Goal: Check status: Check status

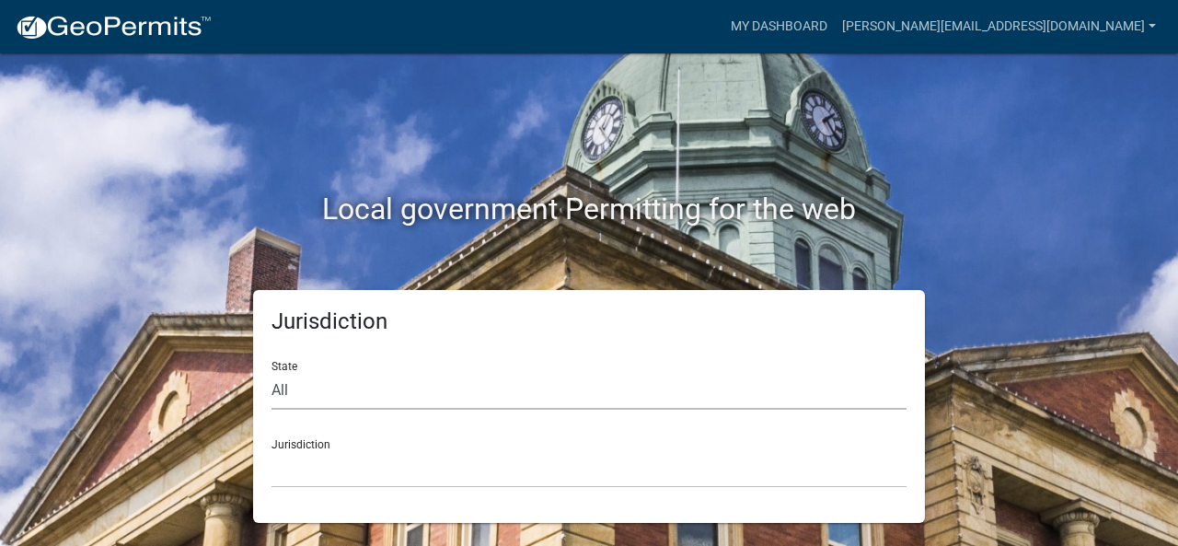
click at [286, 387] on select "All [US_STATE] [US_STATE] [US_STATE] [US_STATE] [US_STATE] [US_STATE] [US_STATE…" at bounding box center [589, 391] width 635 height 38
select select "[US_STATE]"
click at [272, 372] on select "All [US_STATE] [US_STATE] [US_STATE] [US_STATE] [US_STATE] [US_STATE] [US_STATE…" at bounding box center [589, 391] width 635 height 38
click at [835, 27] on link "My Dashboard" at bounding box center [778, 26] width 111 height 35
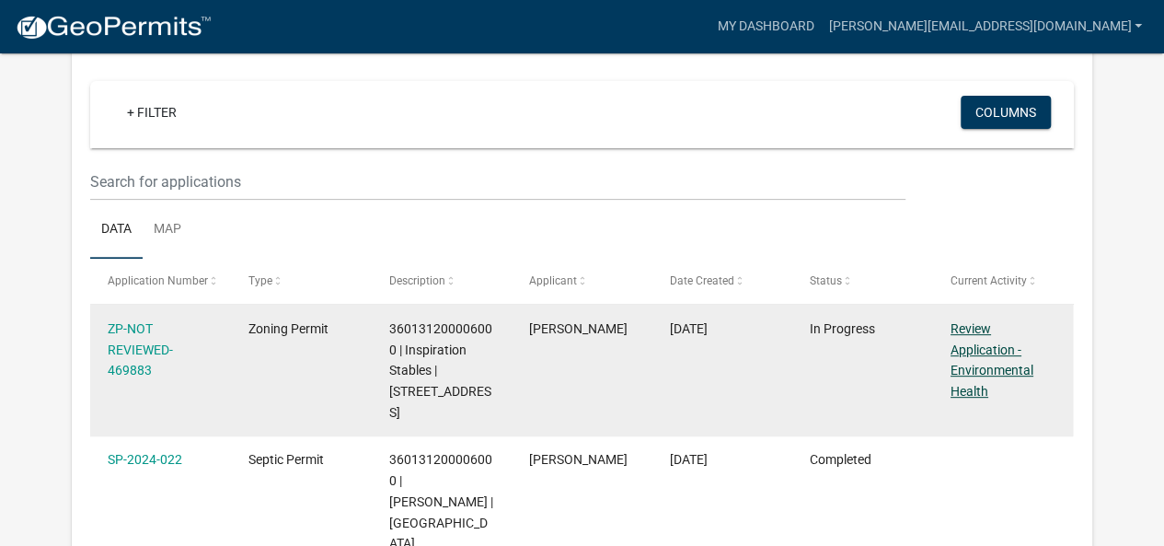
scroll to position [152, 0]
click at [983, 366] on link "Review Application - Environmental Health" at bounding box center [992, 359] width 83 height 77
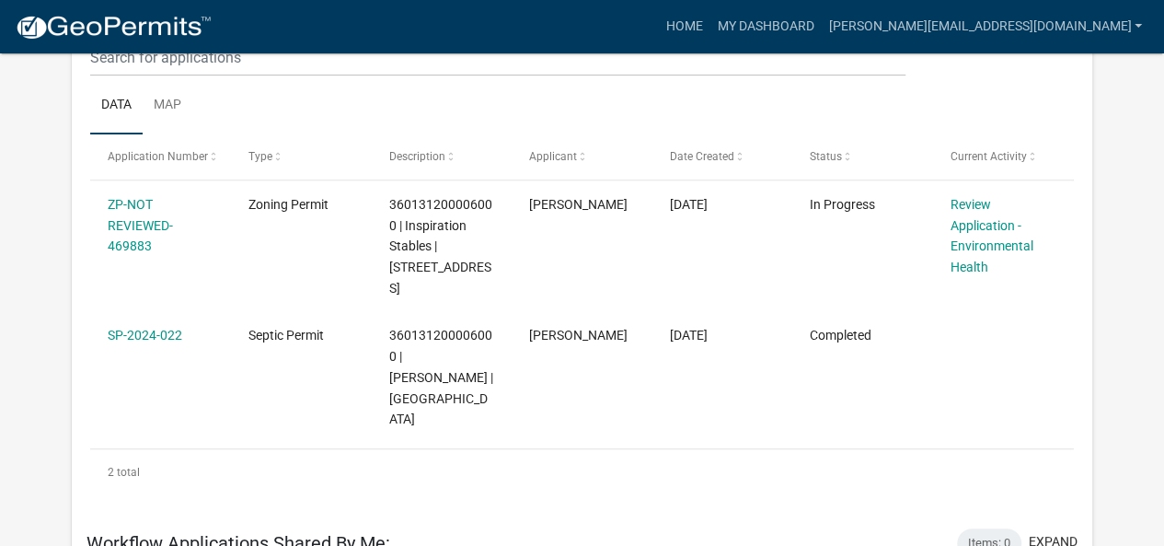
scroll to position [244, 0]
